Goal: Check status: Check status

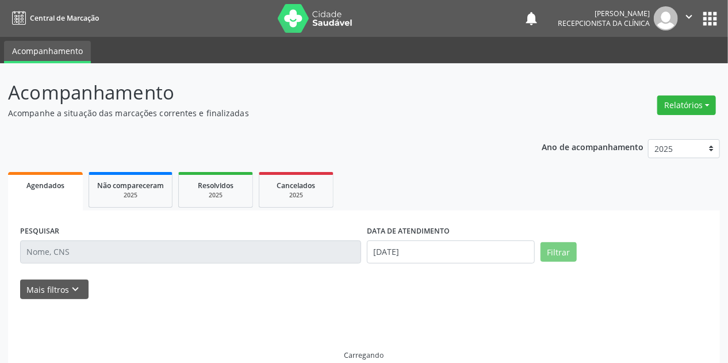
click at [57, 246] on input "text" at bounding box center [190, 252] width 341 height 23
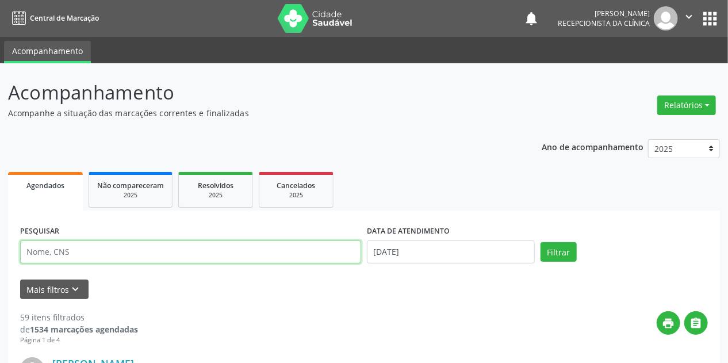
paste input "LUCINEIDE [PERSON_NAME]"
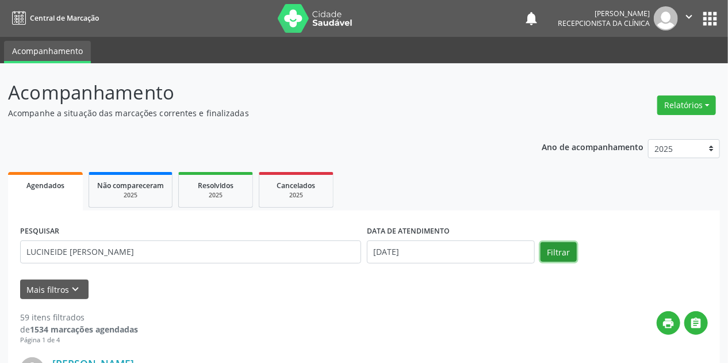
click at [562, 246] on button "Filtrar" at bounding box center [559, 252] width 36 height 20
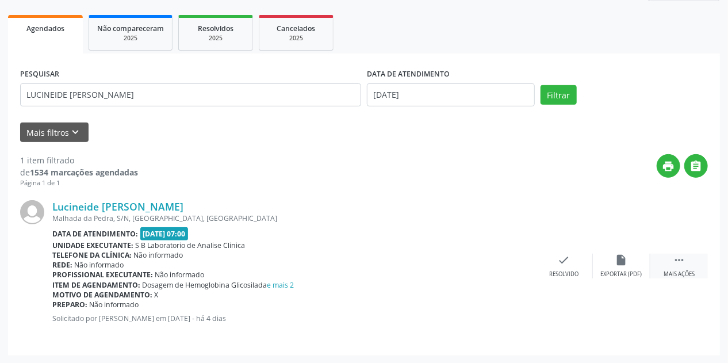
click at [682, 264] on icon "" at bounding box center [679, 260] width 13 height 13
click at [505, 262] on icon "print" at bounding box center [507, 260] width 13 height 13
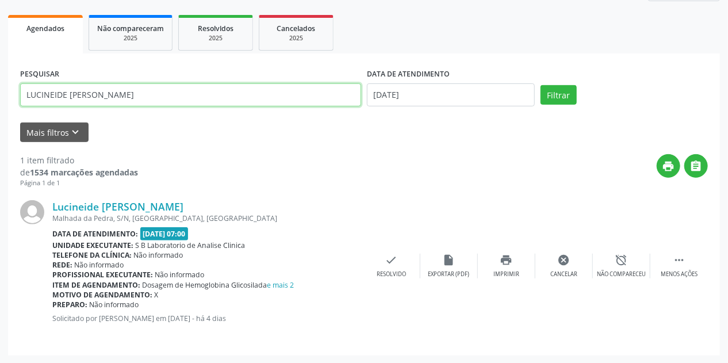
drag, startPoint x: 172, startPoint y: 94, endPoint x: 53, endPoint y: 104, distance: 119.5
click at [2, 109] on div "Acompanhamento Acompanhe a situação das marcações correntes e finalizadas Relat…" at bounding box center [364, 134] width 728 height 457
paste input "[PERSON_NAME]"
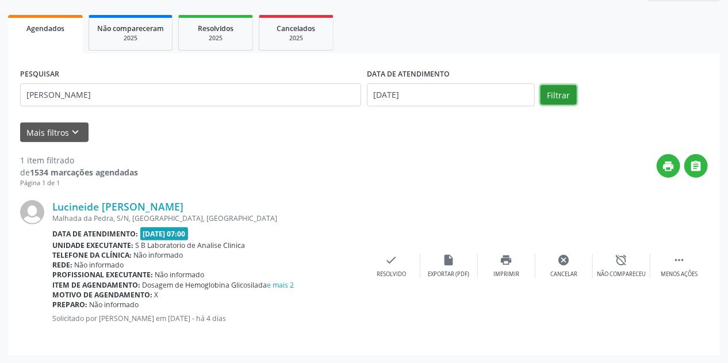
click at [552, 93] on button "Filtrar" at bounding box center [559, 95] width 36 height 20
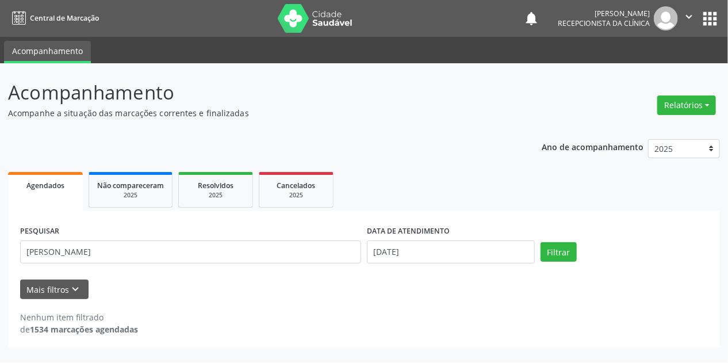
scroll to position [0, 0]
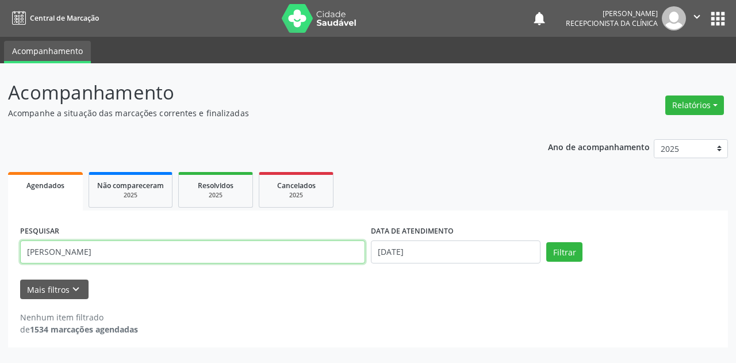
drag, startPoint x: 117, startPoint y: 243, endPoint x: 265, endPoint y: 253, distance: 148.2
click at [265, 253] on input "[PERSON_NAME]" at bounding box center [192, 252] width 345 height 23
click at [547, 242] on button "Filtrar" at bounding box center [565, 252] width 36 height 20
drag, startPoint x: 110, startPoint y: 253, endPoint x: 150, endPoint y: 253, distance: 39.1
click at [150, 253] on input "[PERSON_NAME]" at bounding box center [192, 252] width 345 height 23
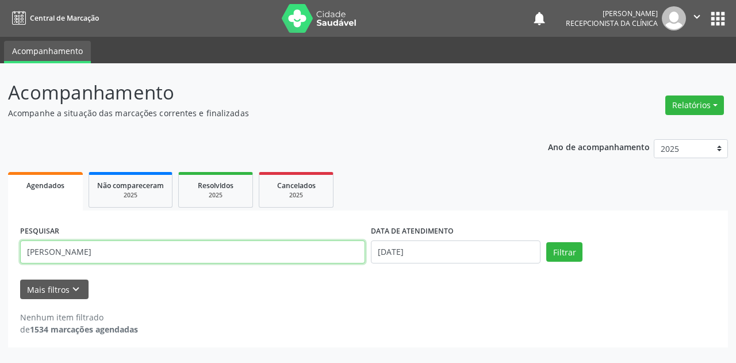
click at [547, 242] on button "Filtrar" at bounding box center [565, 252] width 36 height 20
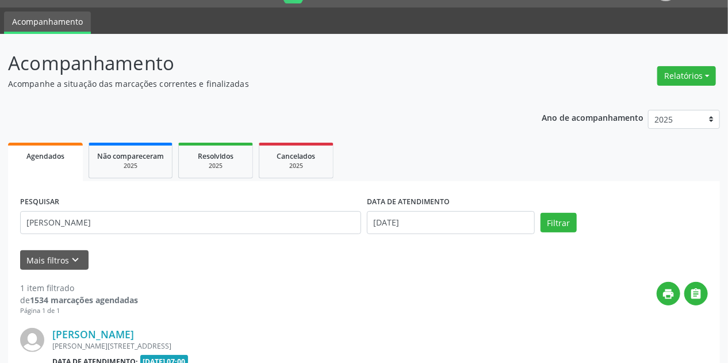
scroll to position [157, 0]
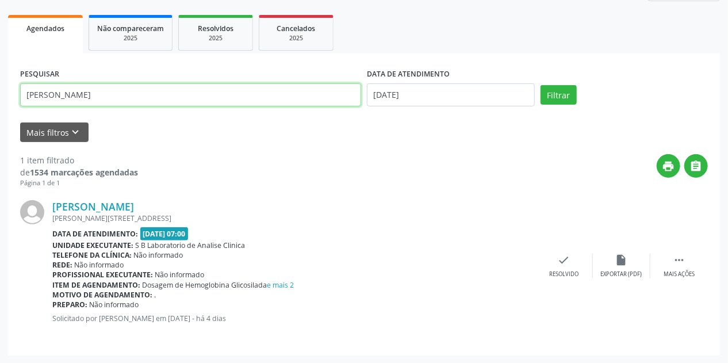
drag, startPoint x: 100, startPoint y: 90, endPoint x: 0, endPoint y: 119, distance: 104.2
click at [0, 119] on div "Acompanhamento Acompanhe a situação das marcações correntes e finalizadas Relat…" at bounding box center [364, 134] width 728 height 457
click at [541, 85] on button "Filtrar" at bounding box center [559, 95] width 36 height 20
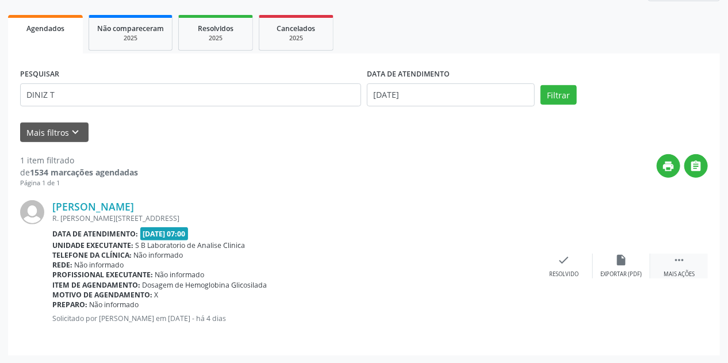
click at [684, 266] on div " Mais ações" at bounding box center [680, 266] width 58 height 25
click at [505, 263] on icon "print" at bounding box center [507, 260] width 13 height 13
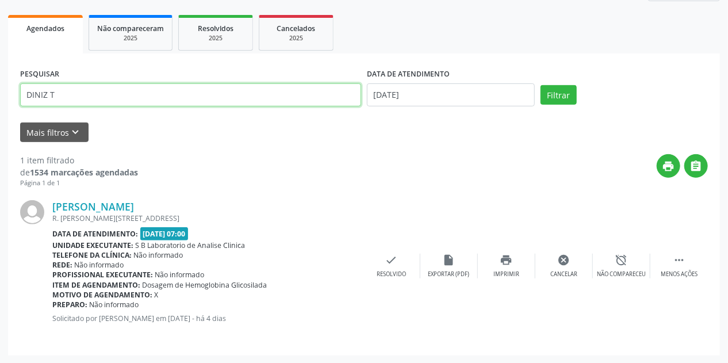
drag, startPoint x: 131, startPoint y: 100, endPoint x: 0, endPoint y: 106, distance: 131.3
click at [0, 106] on div "Acompanhamento Acompanhe a situação das marcações correntes e finalizadas Relat…" at bounding box center [364, 134] width 728 height 457
paste input "[PERSON_NAME]"
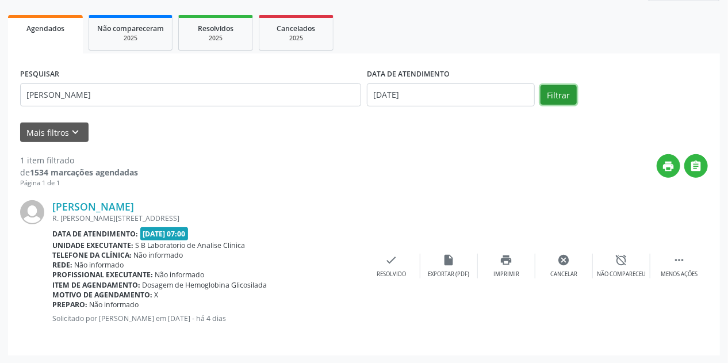
click at [559, 94] on button "Filtrar" at bounding box center [559, 95] width 36 height 20
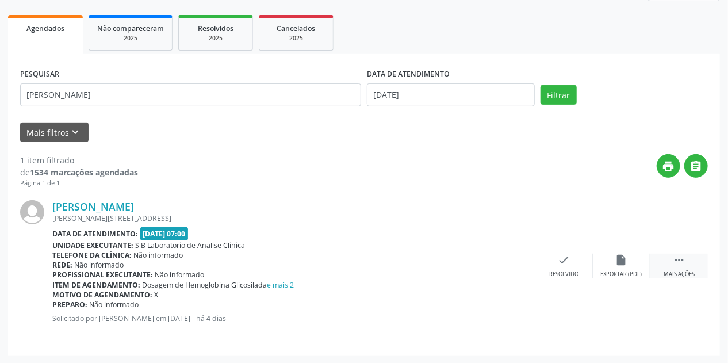
click at [686, 260] on icon "" at bounding box center [679, 260] width 13 height 13
click at [502, 265] on div "print Imprimir" at bounding box center [507, 266] width 58 height 25
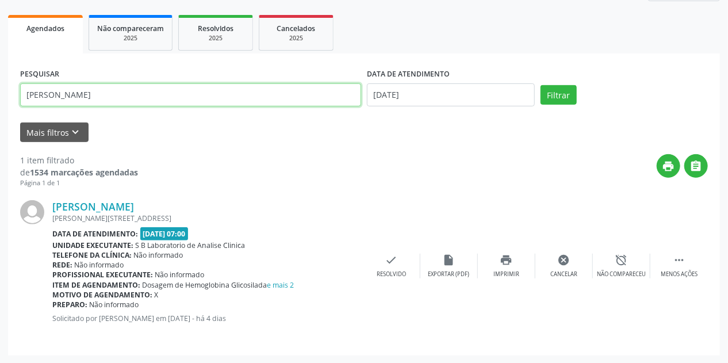
drag, startPoint x: 185, startPoint y: 97, endPoint x: 99, endPoint y: 110, distance: 87.3
click at [0, 128] on div "Acompanhamento Acompanhe a situação das marcações correntes e finalizadas Relat…" at bounding box center [364, 134] width 728 height 457
paste input "[PERSON_NAME]"
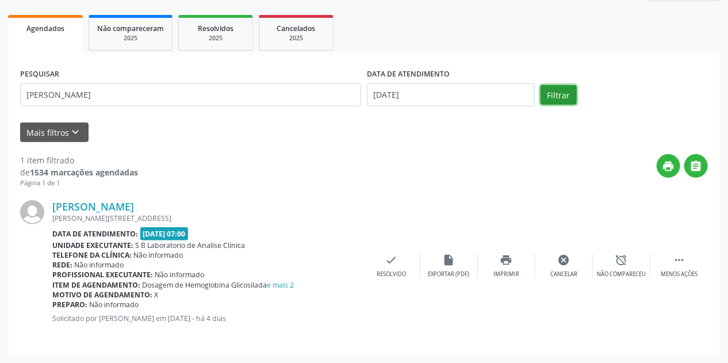
click at [556, 94] on button "Filtrar" at bounding box center [559, 95] width 36 height 20
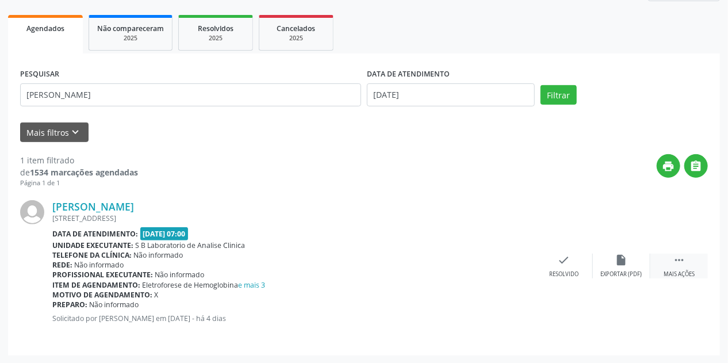
click at [680, 262] on icon "" at bounding box center [679, 260] width 13 height 13
click at [506, 263] on icon "print" at bounding box center [507, 260] width 13 height 13
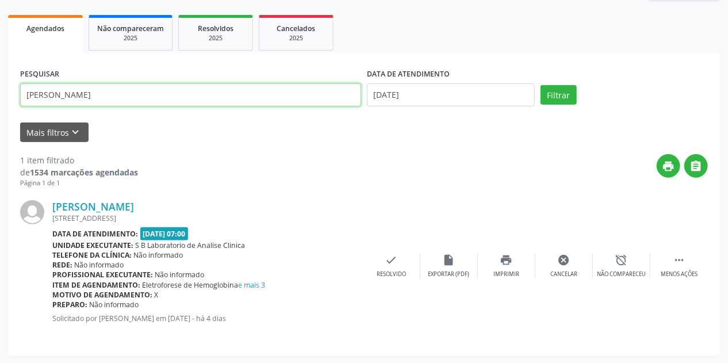
drag, startPoint x: 159, startPoint y: 87, endPoint x: 0, endPoint y: 100, distance: 159.9
click at [0, 100] on div "Acompanhamento Acompanhe a situação das marcações correntes e finalizadas Relat…" at bounding box center [364, 134] width 728 height 457
paste input "[PERSON_NAME]"
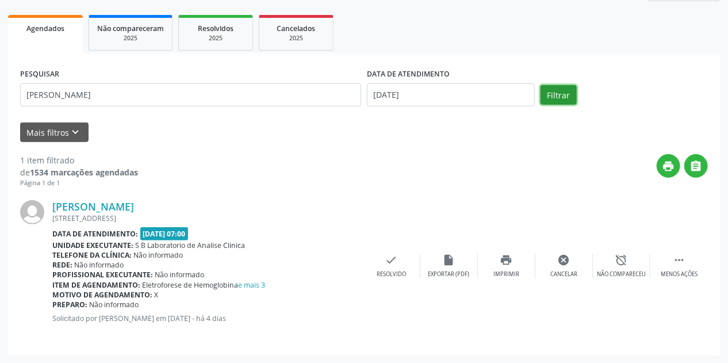
click at [562, 92] on button "Filtrar" at bounding box center [559, 95] width 36 height 20
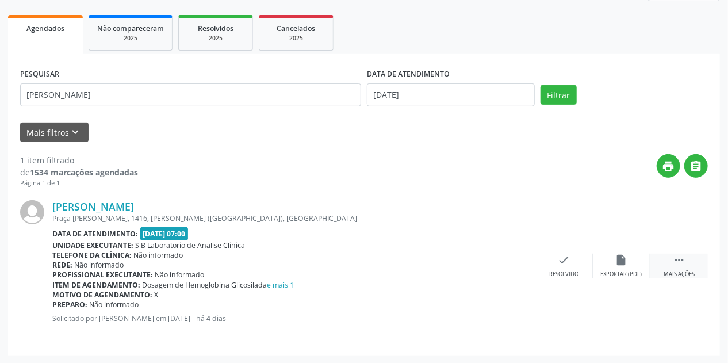
click at [694, 268] on div " Mais ações" at bounding box center [680, 266] width 58 height 25
click at [503, 259] on icon "print" at bounding box center [507, 260] width 13 height 13
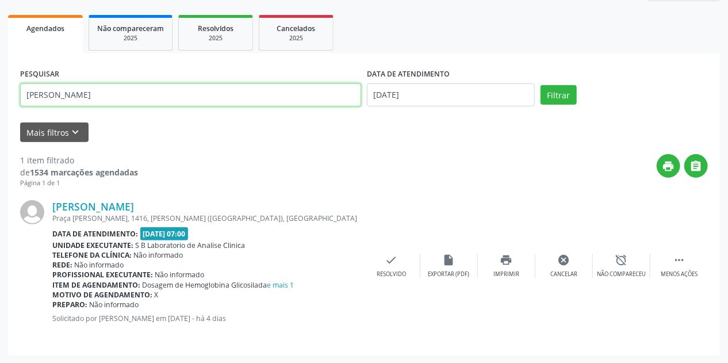
drag, startPoint x: 173, startPoint y: 96, endPoint x: 0, endPoint y: 79, distance: 174.0
click at [0, 79] on div "Acompanhamento Acompanhe a situação das marcações correntes e finalizadas Relat…" at bounding box center [364, 134] width 728 height 457
paste input "[PERSON_NAME]"
type input "[PERSON_NAME]"
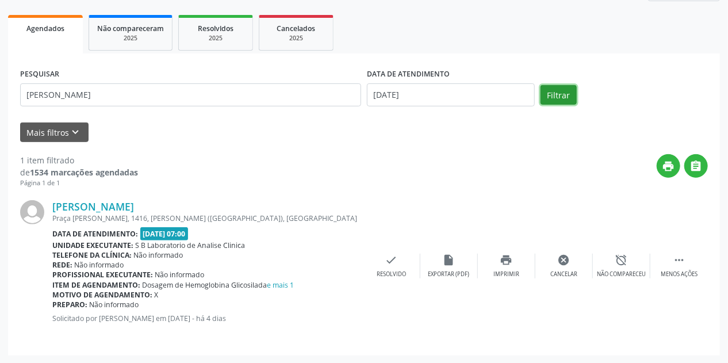
click at [559, 102] on button "Filtrar" at bounding box center [559, 95] width 36 height 20
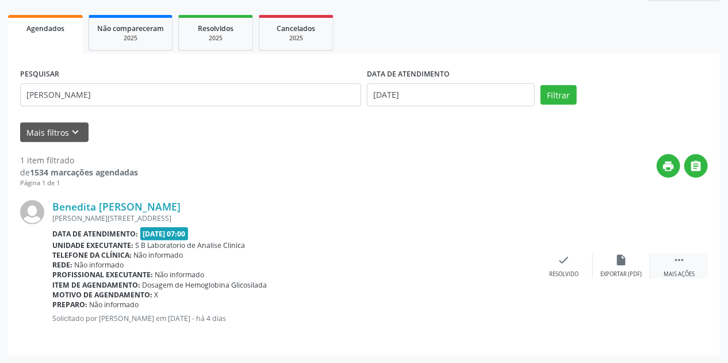
click at [684, 260] on icon "" at bounding box center [679, 260] width 13 height 13
click at [510, 270] on div "Imprimir" at bounding box center [507, 274] width 26 height 8
